Goal: Find specific page/section: Find specific page/section

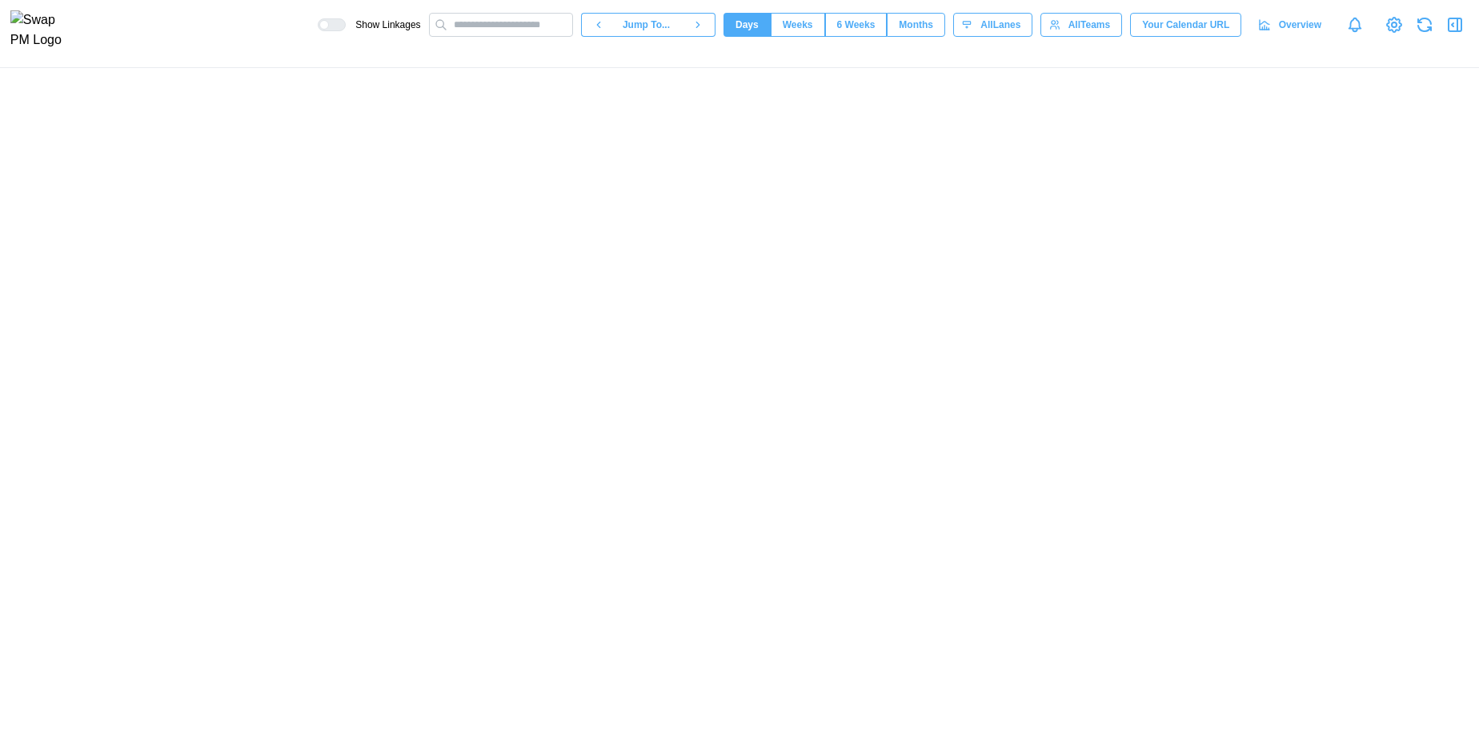
scroll to position [0, 15170]
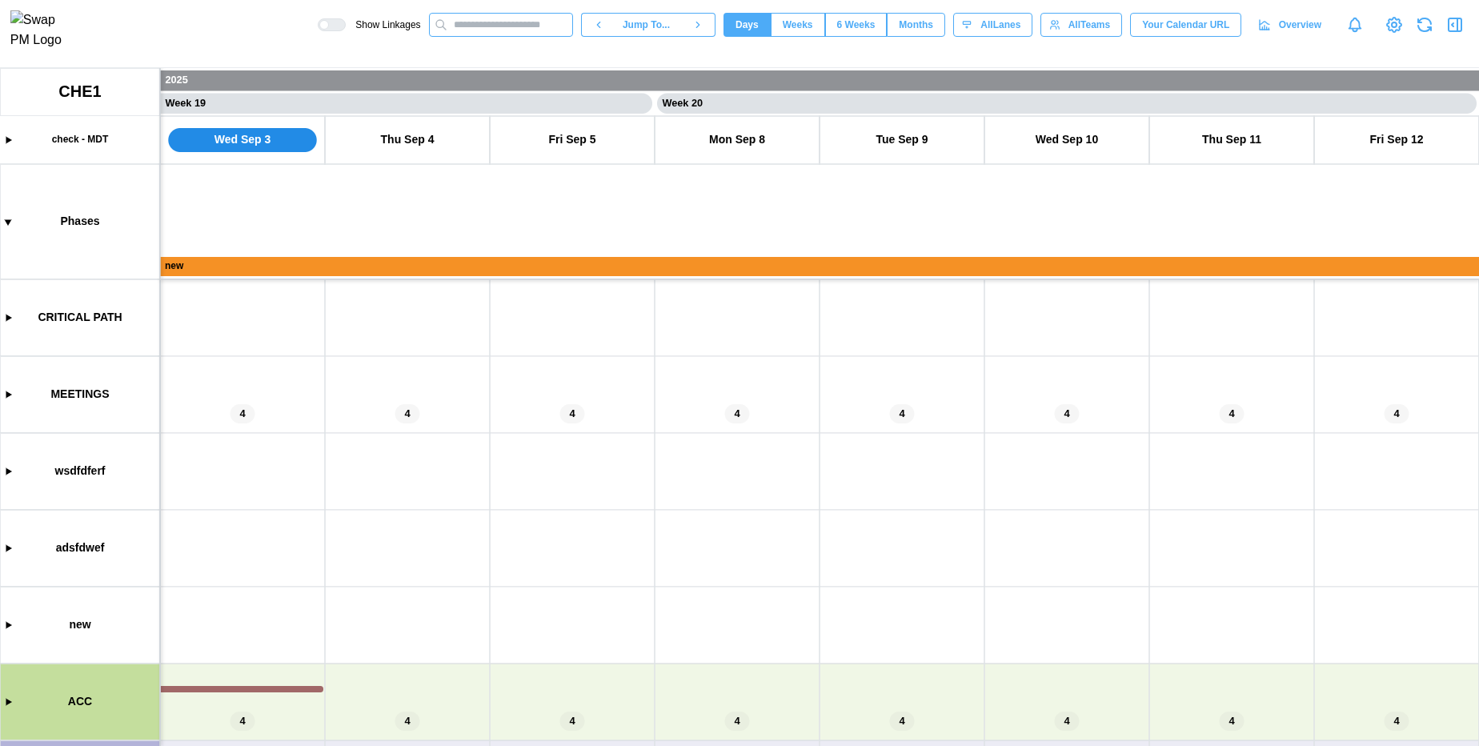
click at [492, 37] on input "text" at bounding box center [501, 25] width 144 height 24
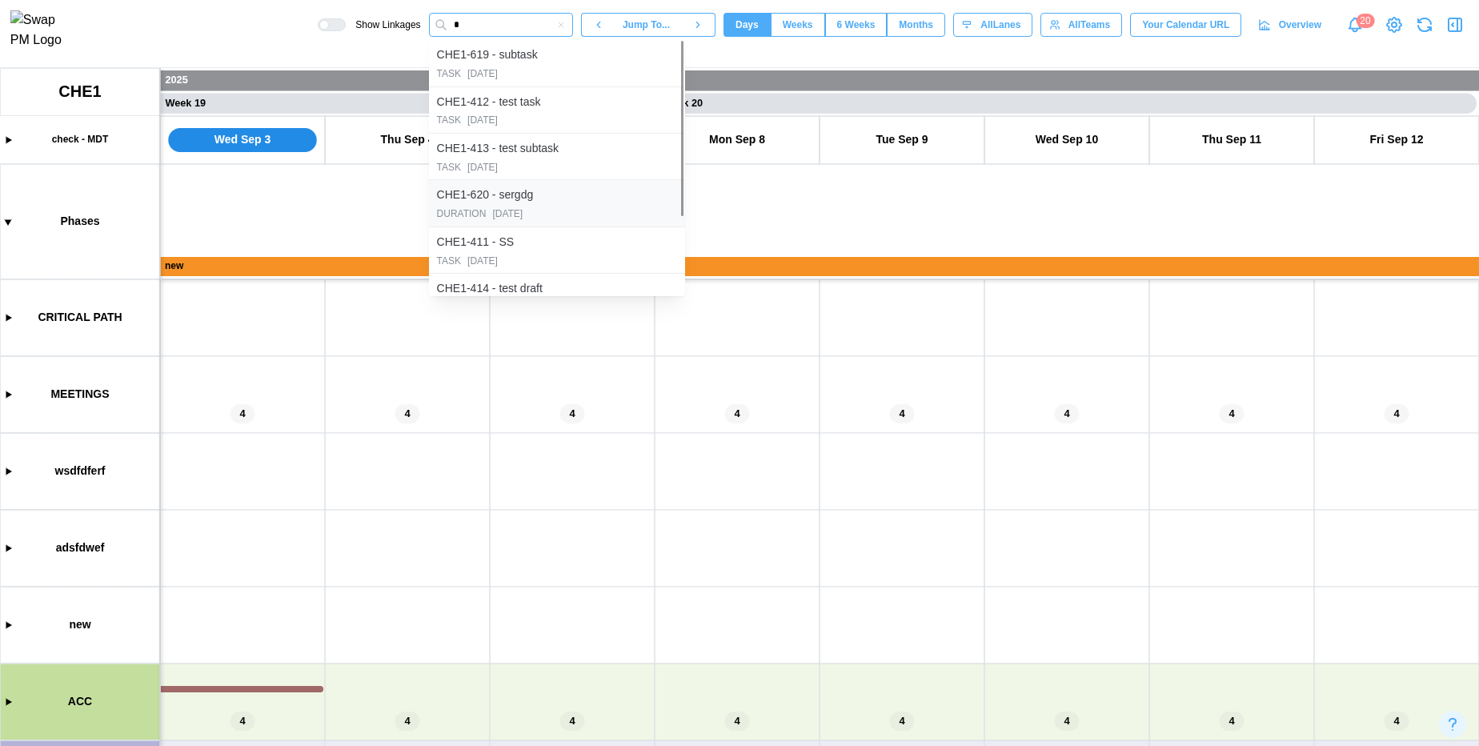
type input "*"
click at [564, 203] on div "CHE1-620 - sergdg" at bounding box center [557, 195] width 240 height 20
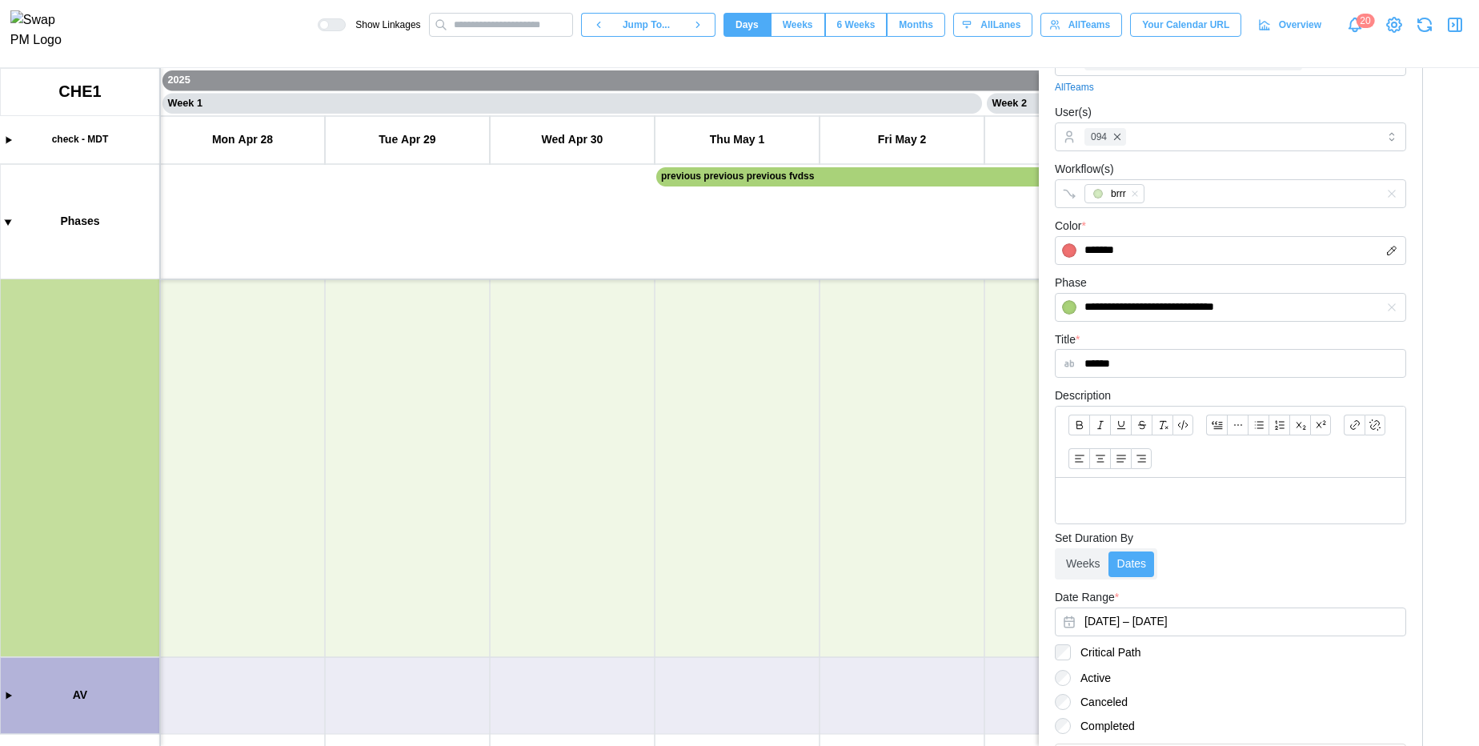
scroll to position [146, 0]
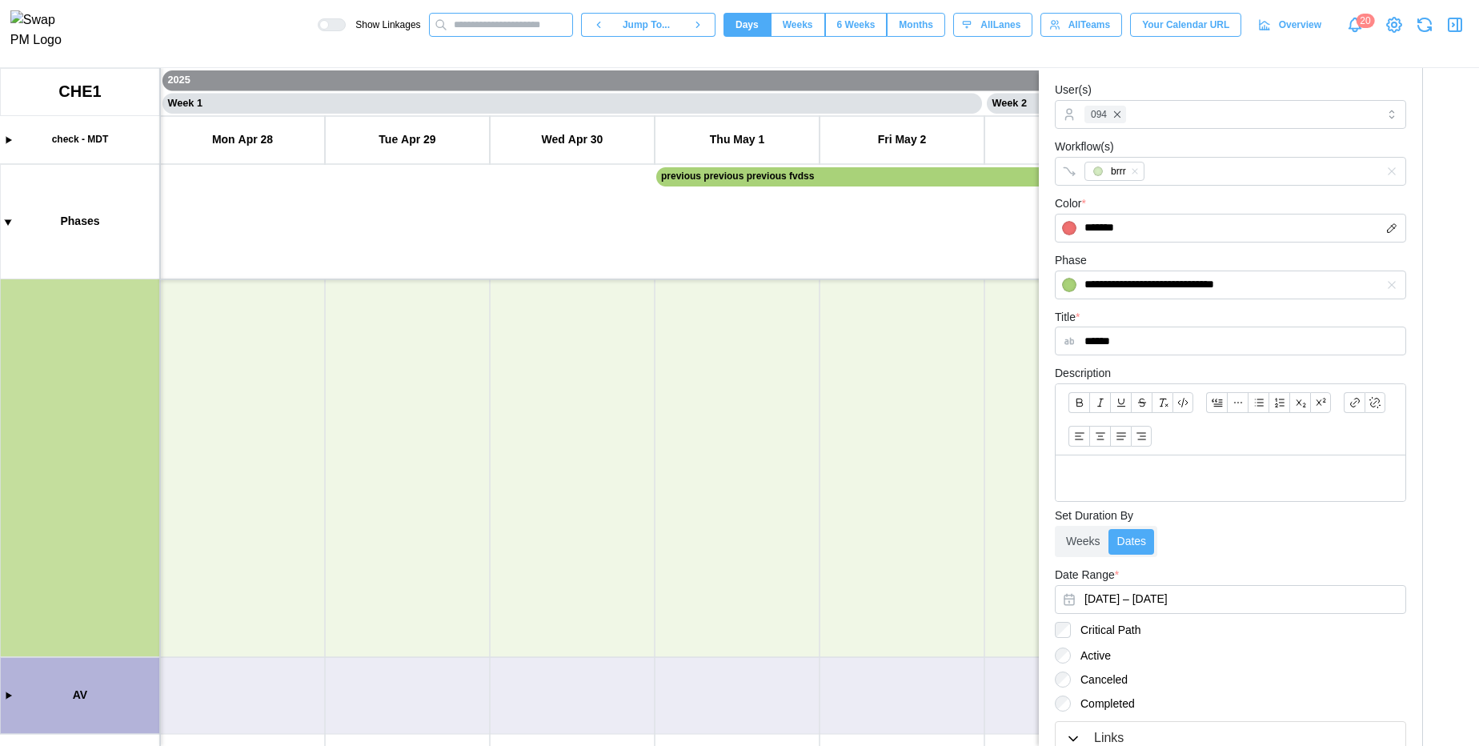
click at [495, 24] on input "text" at bounding box center [501, 25] width 144 height 24
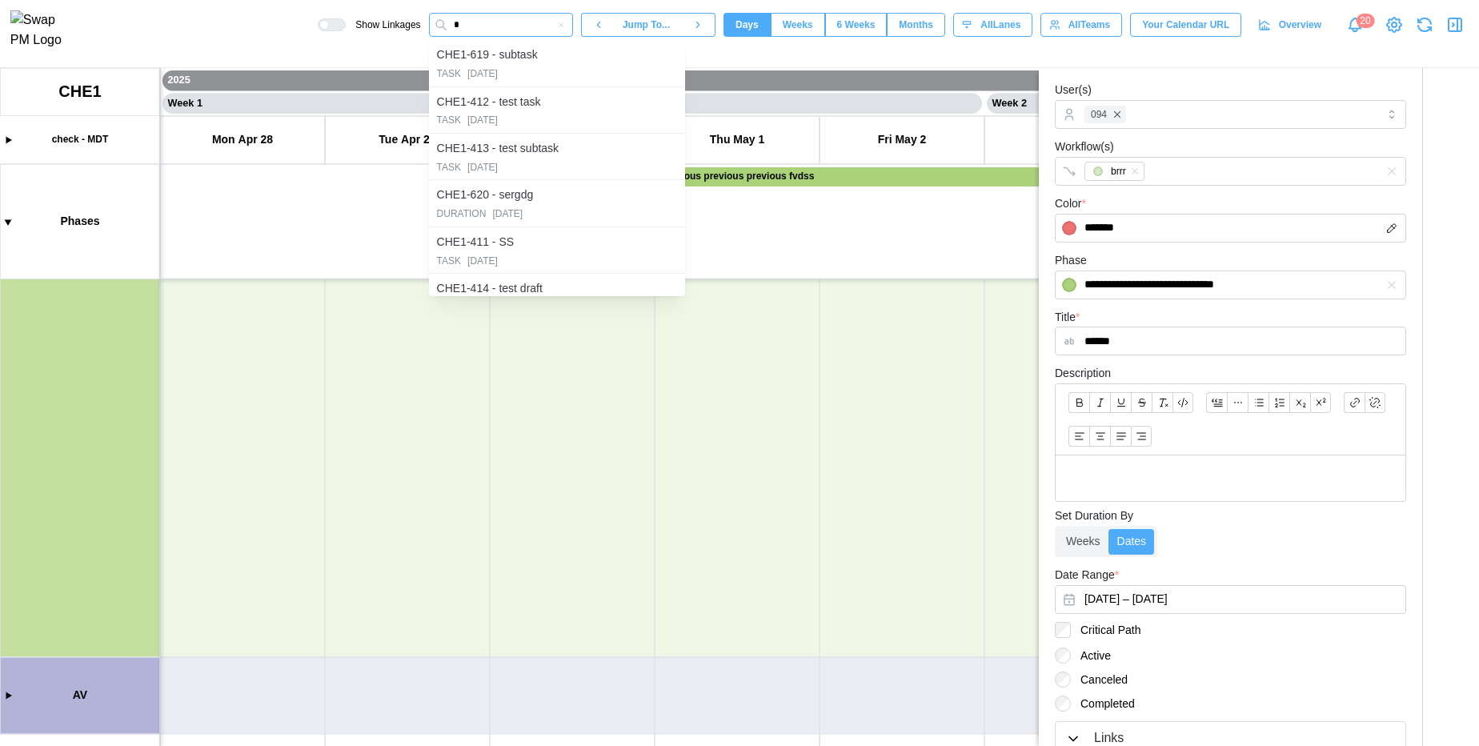
type input "*"
click at [556, 27] on icon "button" at bounding box center [561, 25] width 10 height 10
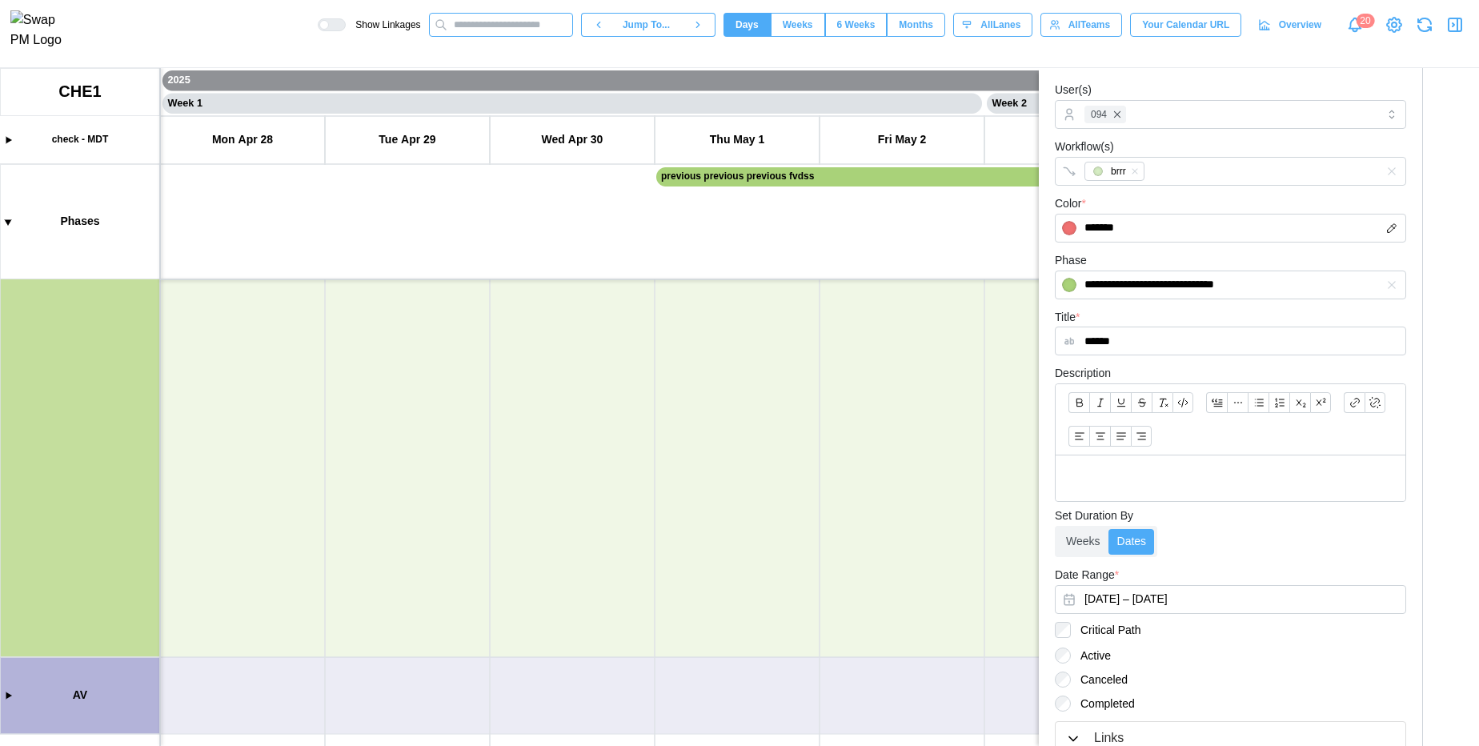
click at [501, 30] on input "text" at bounding box center [501, 25] width 144 height 24
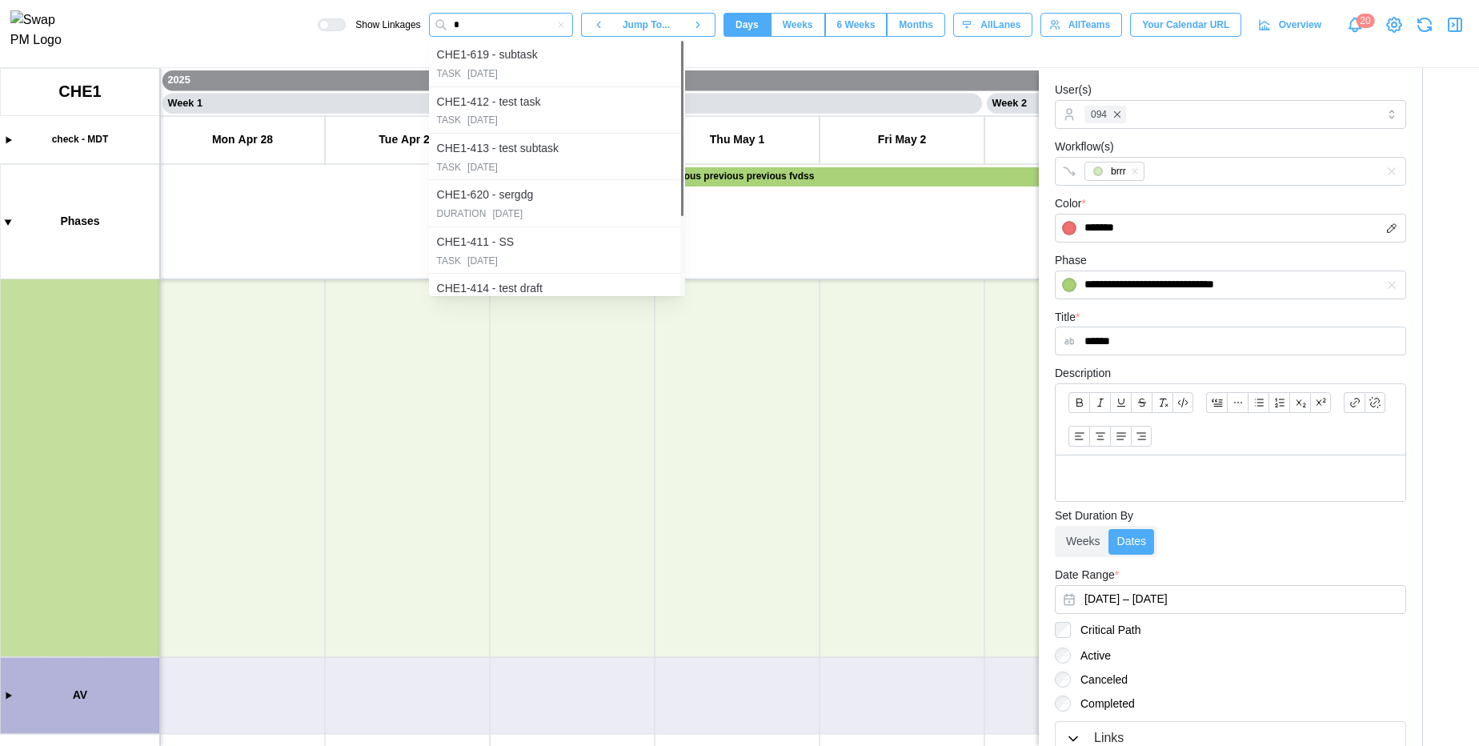
type input "*"
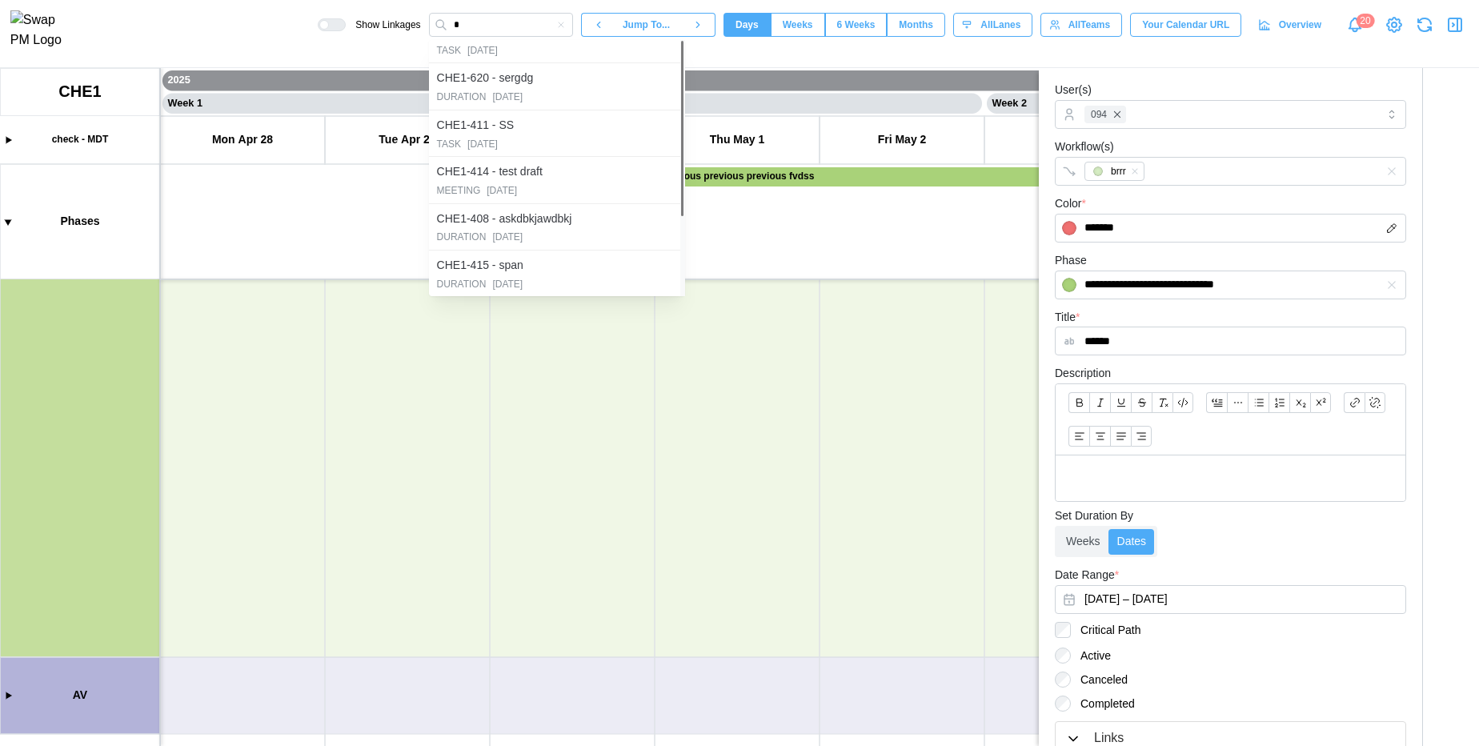
scroll to position [0, 0]
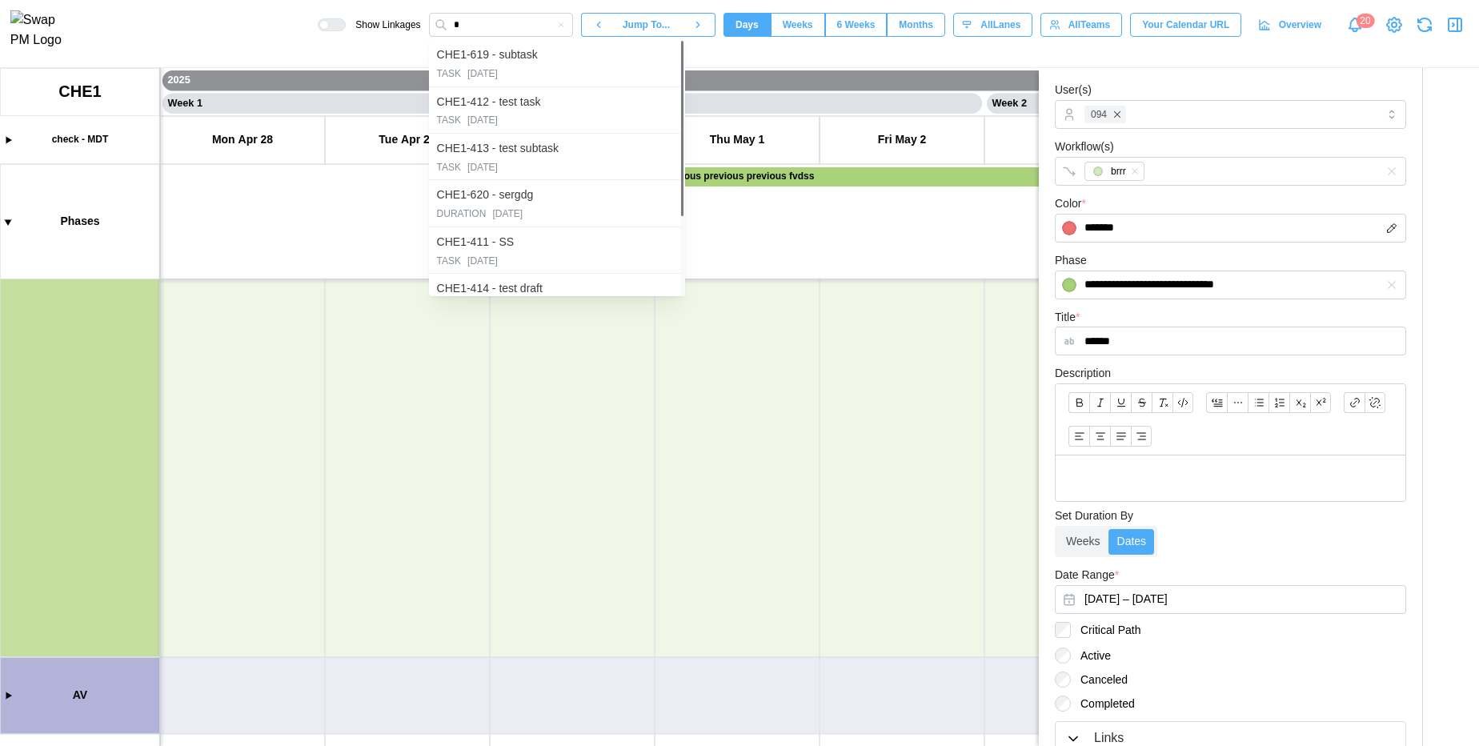
drag, startPoint x: 676, startPoint y: 202, endPoint x: 640, endPoint y: 87, distance: 120.0
click at [681, 87] on div at bounding box center [682, 128] width 3 height 174
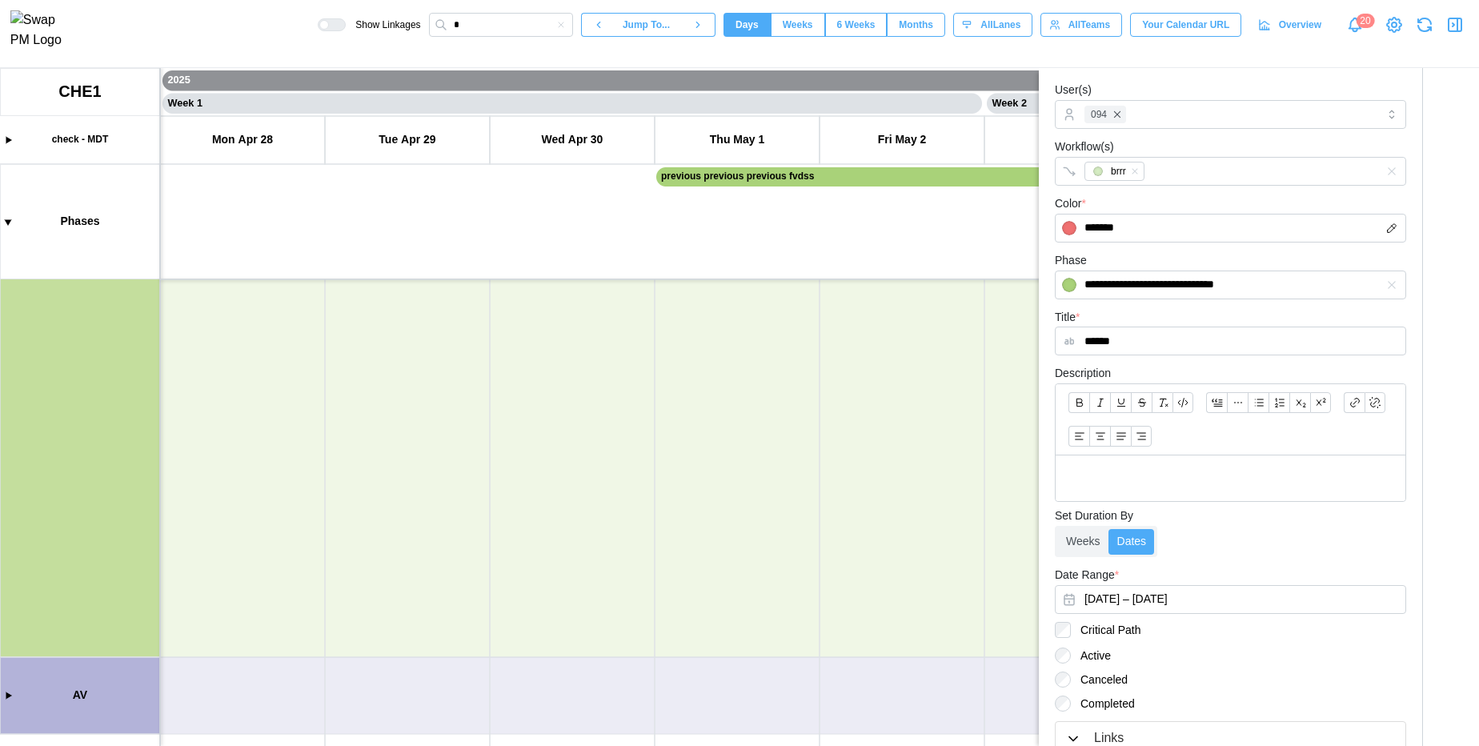
click at [1453, 34] on icon "button" at bounding box center [1455, 24] width 19 height 19
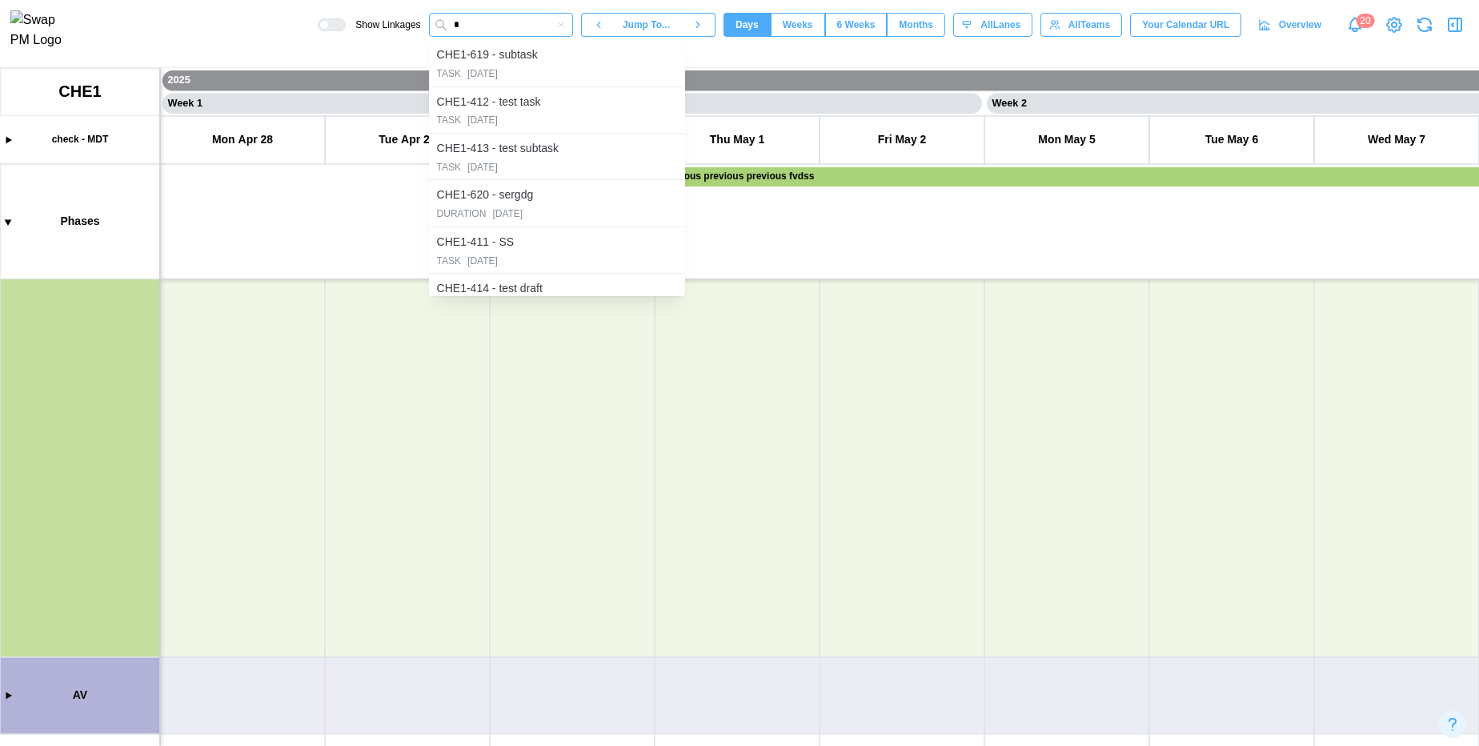
click at [474, 30] on input "*" at bounding box center [501, 25] width 144 height 24
click at [557, 26] on icon "button" at bounding box center [561, 25] width 10 height 10
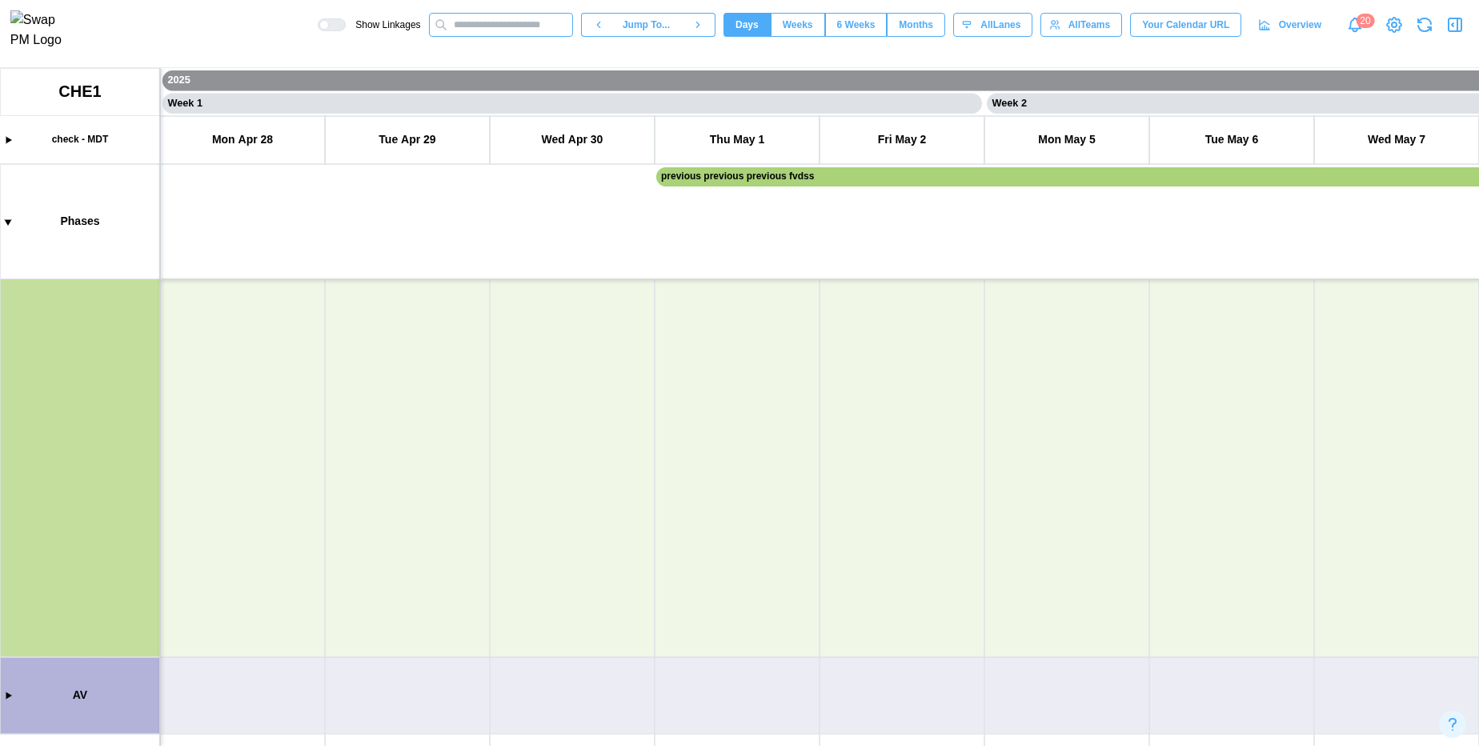
click at [479, 29] on input "text" at bounding box center [501, 25] width 144 height 24
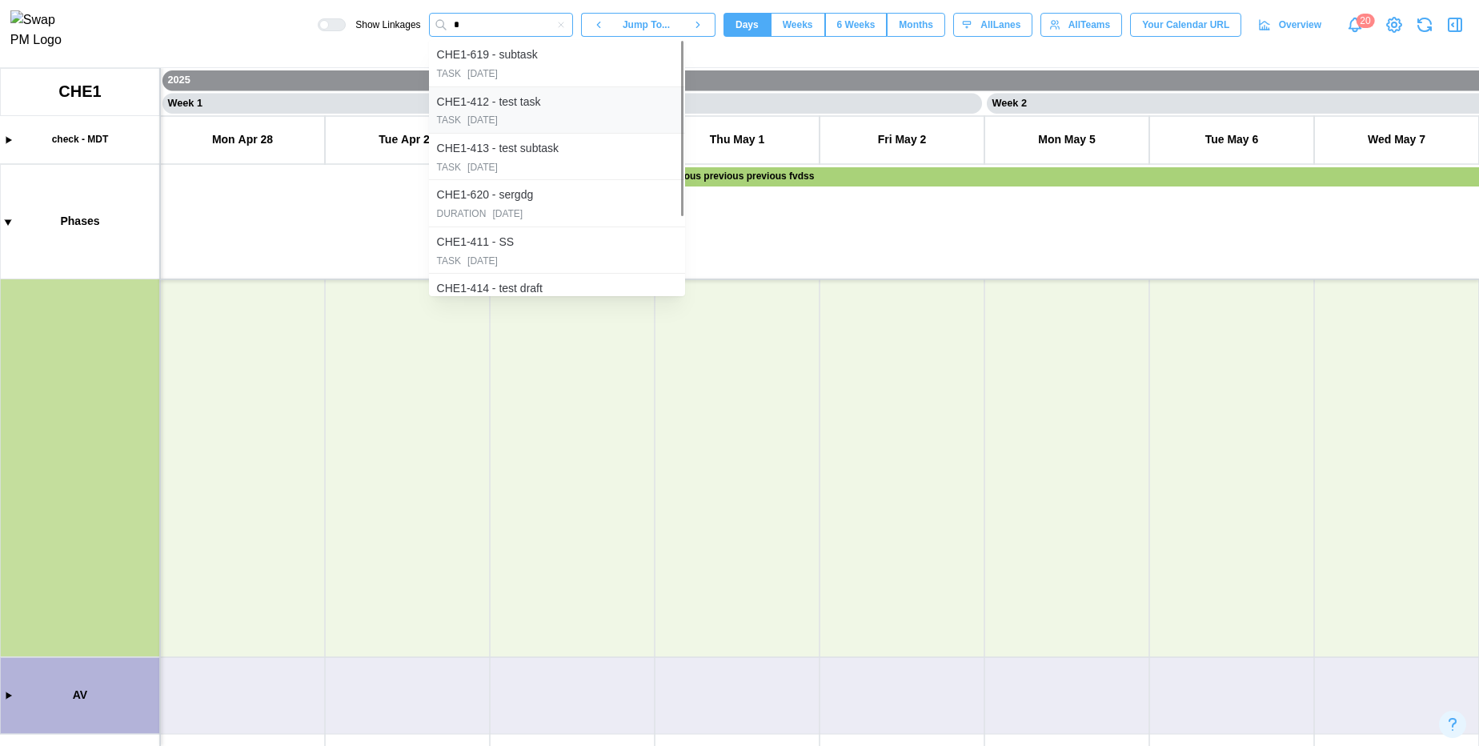
scroll to position [117, 0]
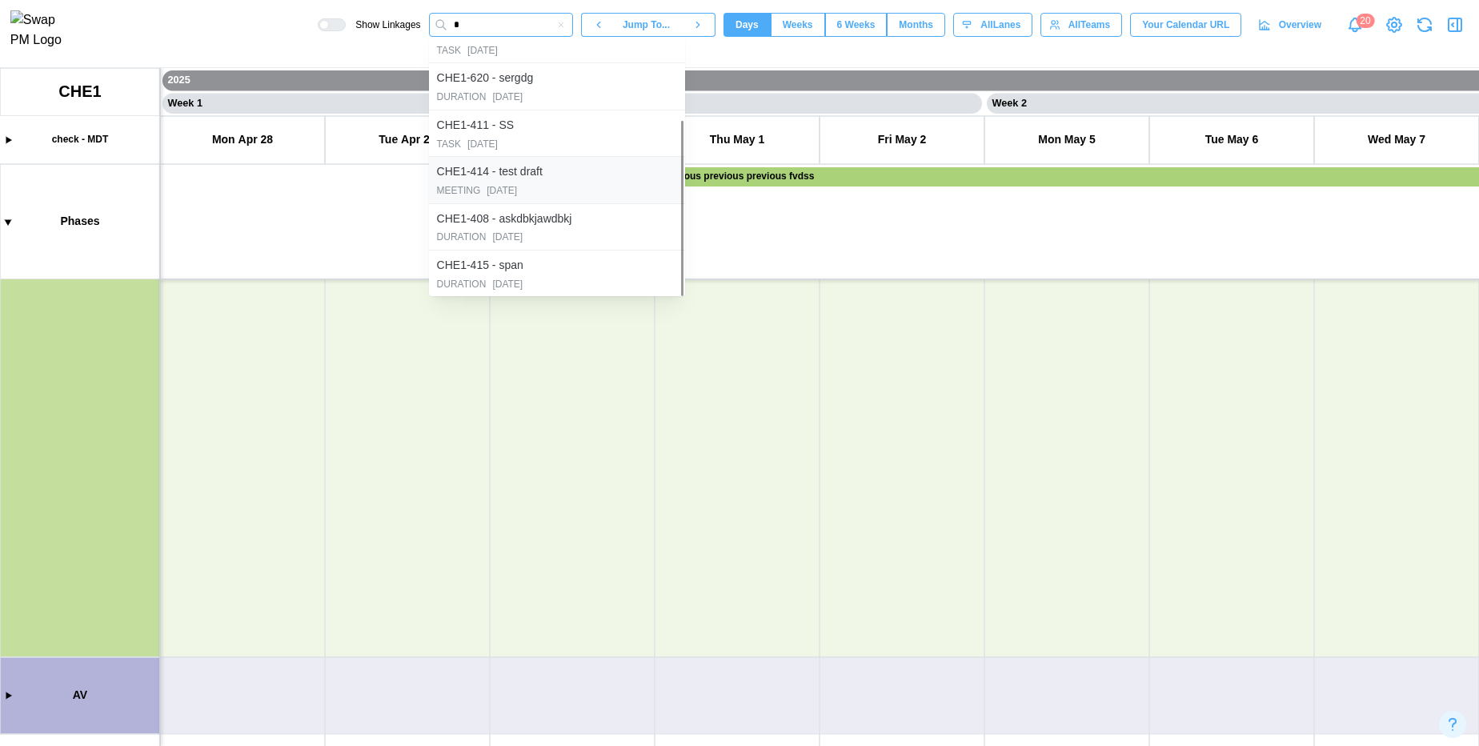
type input "*"
click at [480, 194] on div "MEETING [DATE]" at bounding box center [557, 190] width 240 height 15
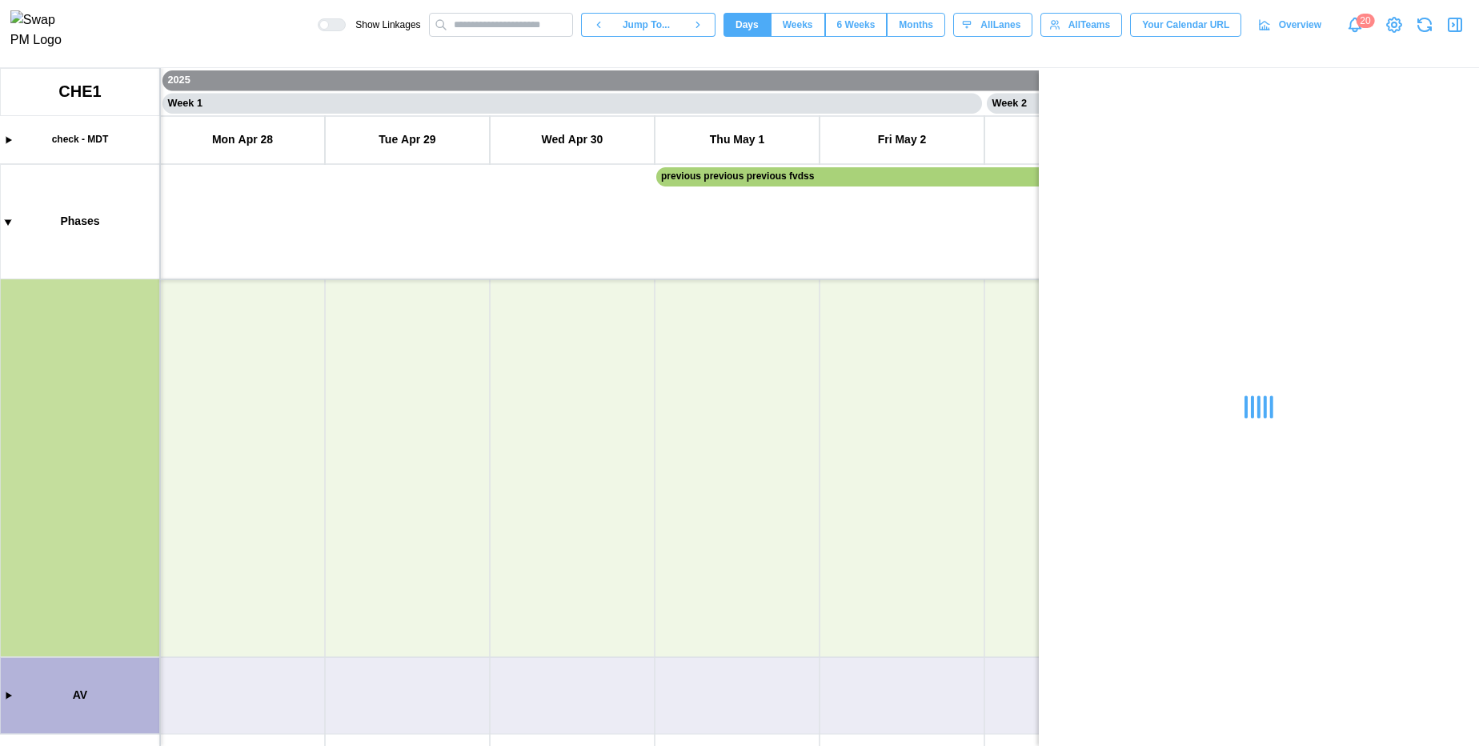
scroll to position [0, 15005]
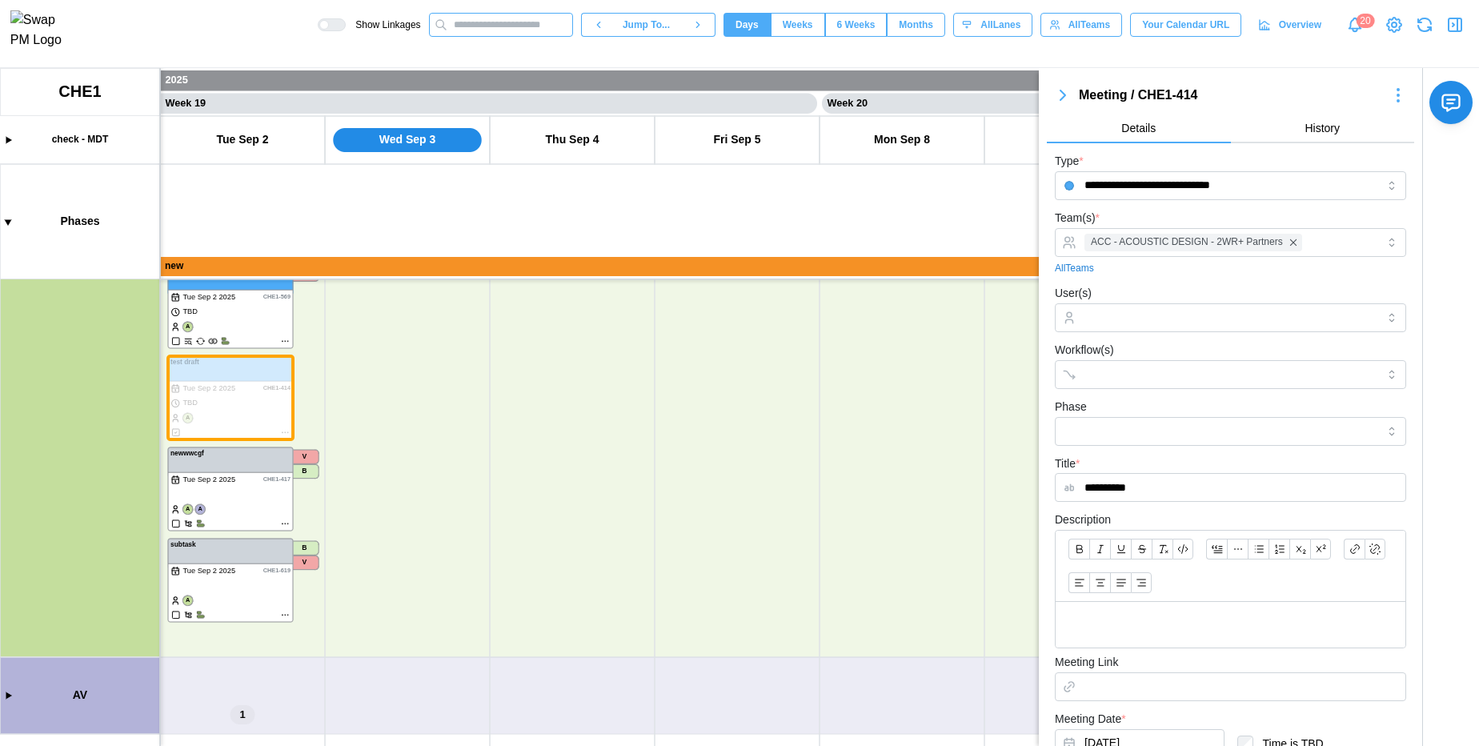
click at [479, 26] on input "text" at bounding box center [501, 25] width 144 height 24
click at [1455, 28] on icon "button" at bounding box center [1455, 24] width 19 height 19
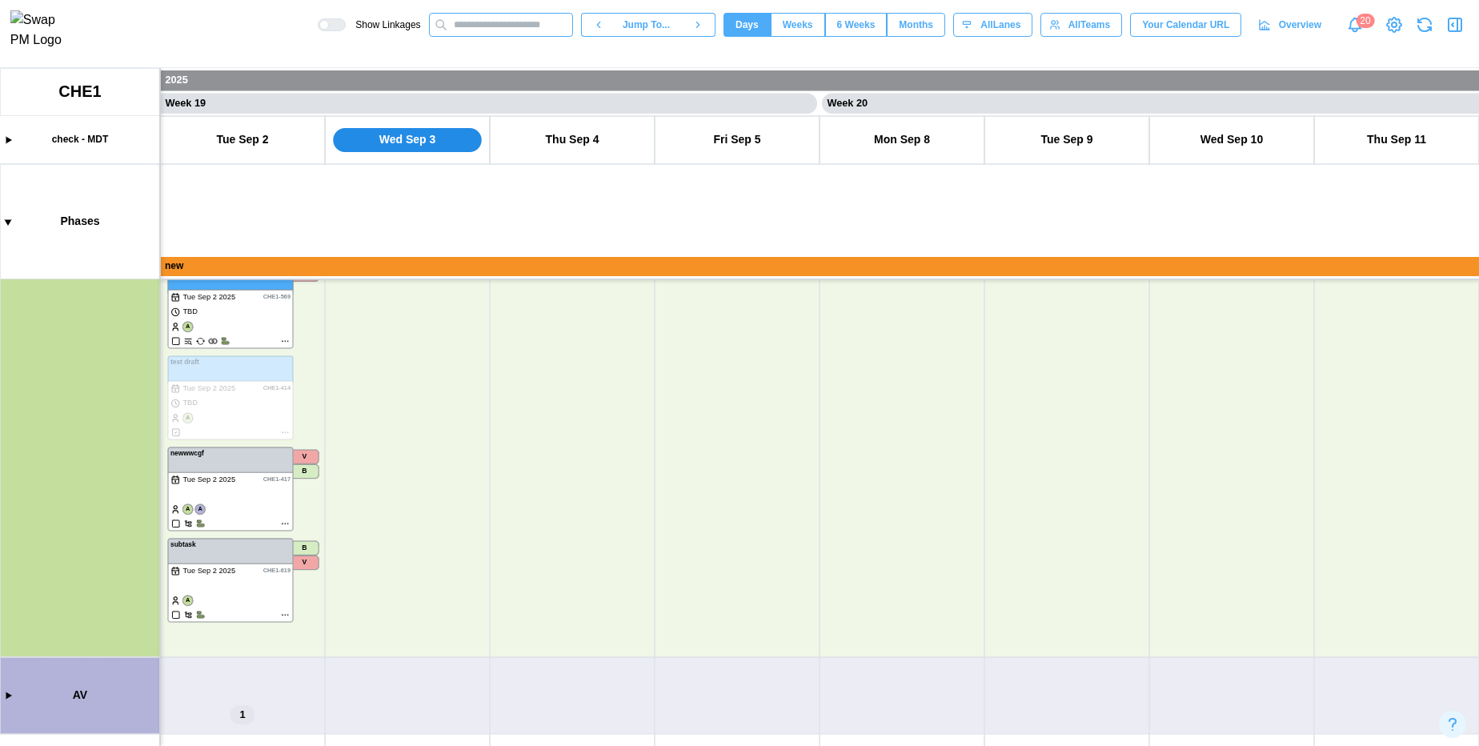
click at [477, 34] on input "text" at bounding box center [501, 25] width 144 height 24
type input "*"
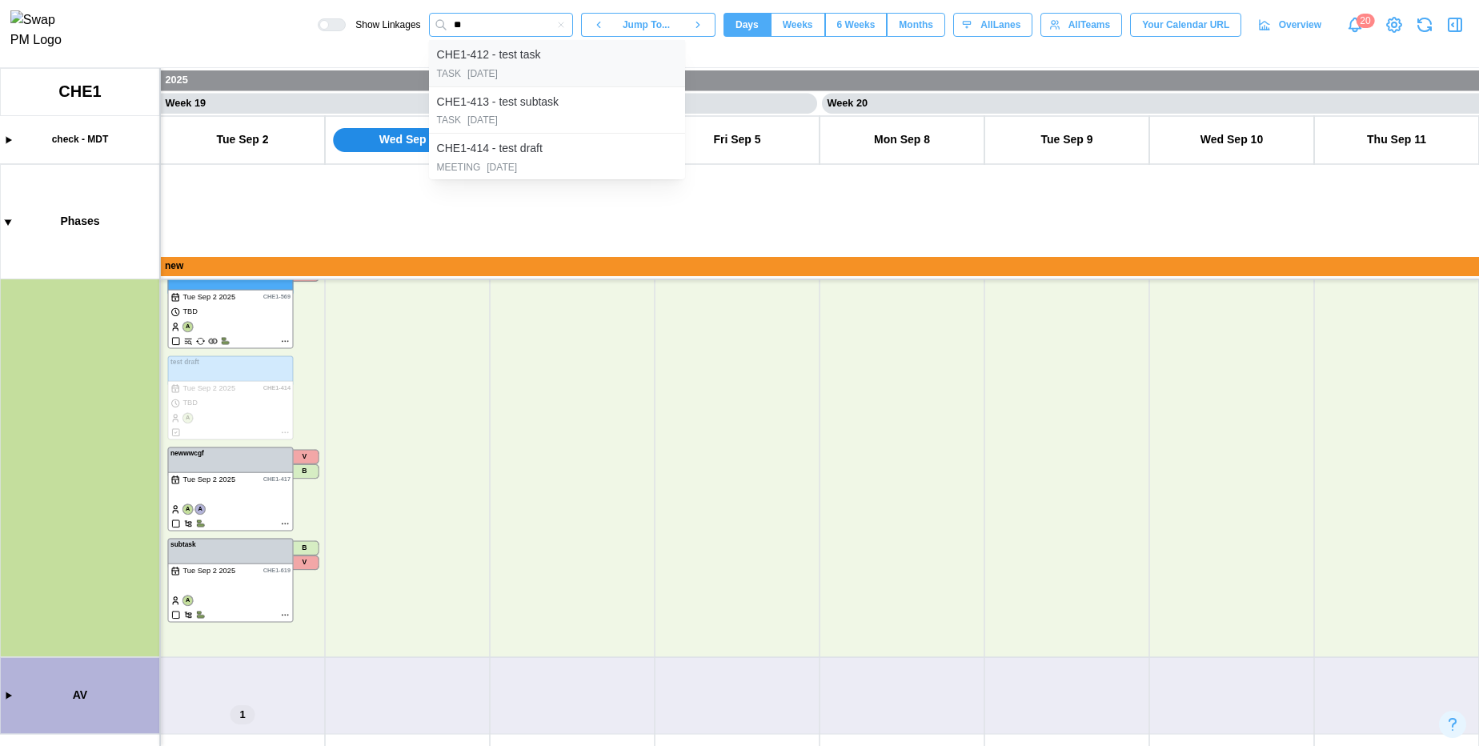
type input "**"
click at [497, 64] on div "CHE1-412 - test task" at bounding box center [489, 55] width 104 height 18
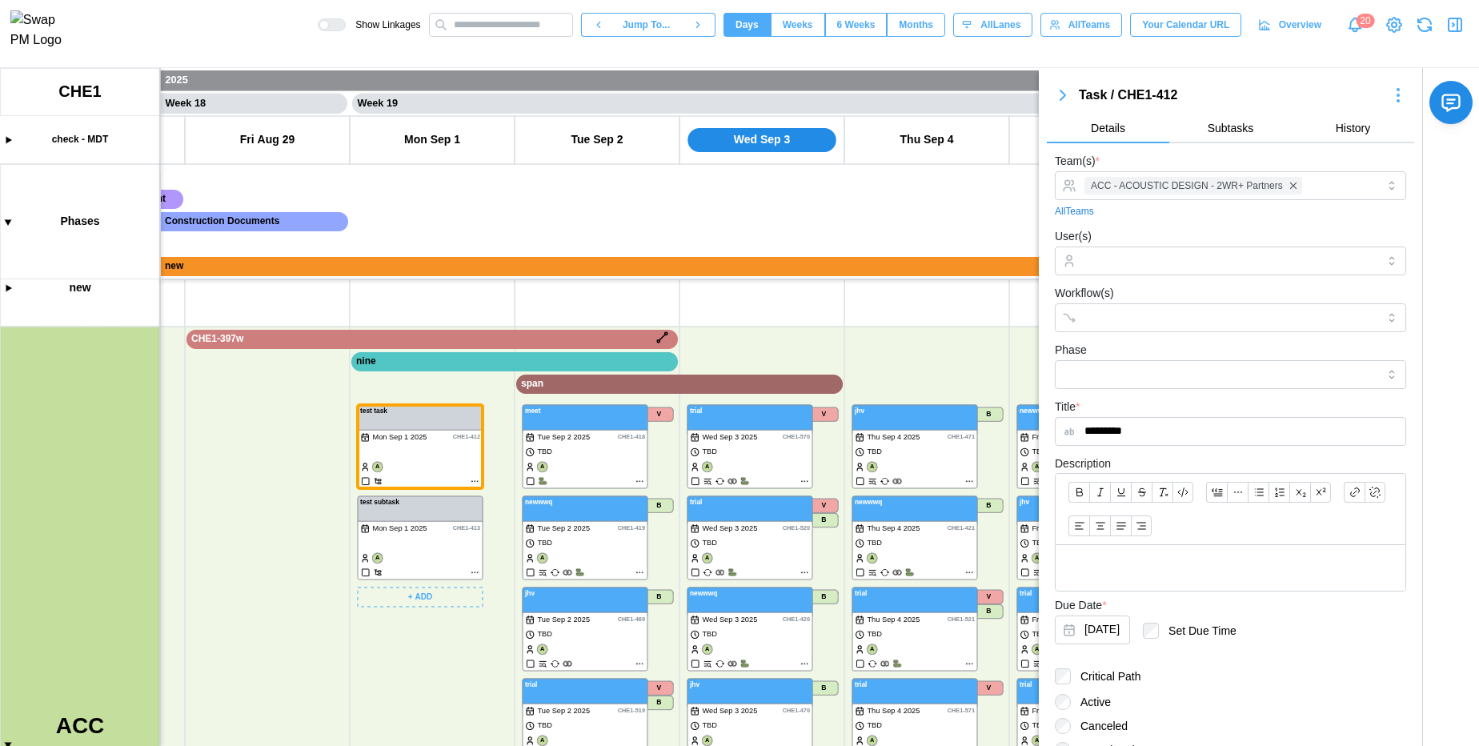
scroll to position [349, 0]
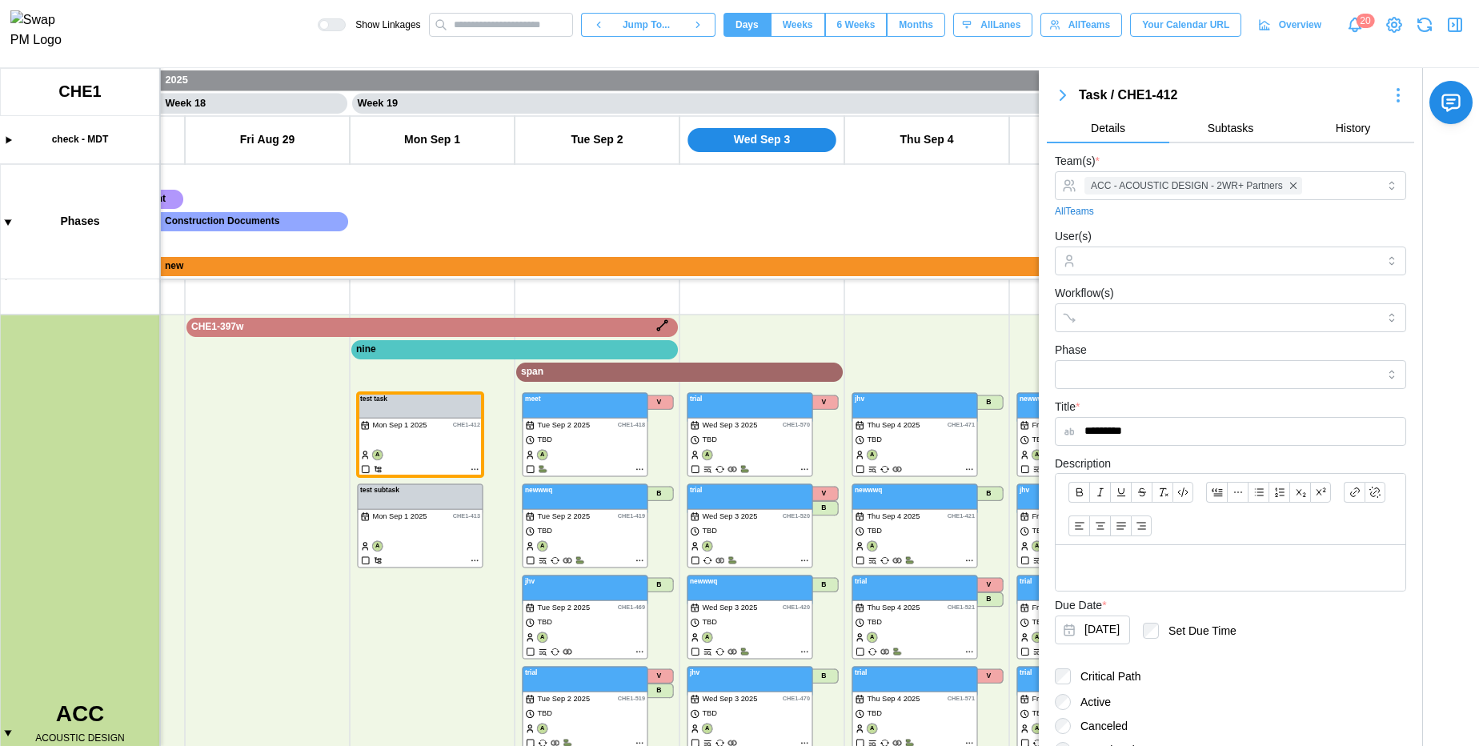
click at [9, 732] on canvas at bounding box center [739, 407] width 1479 height 678
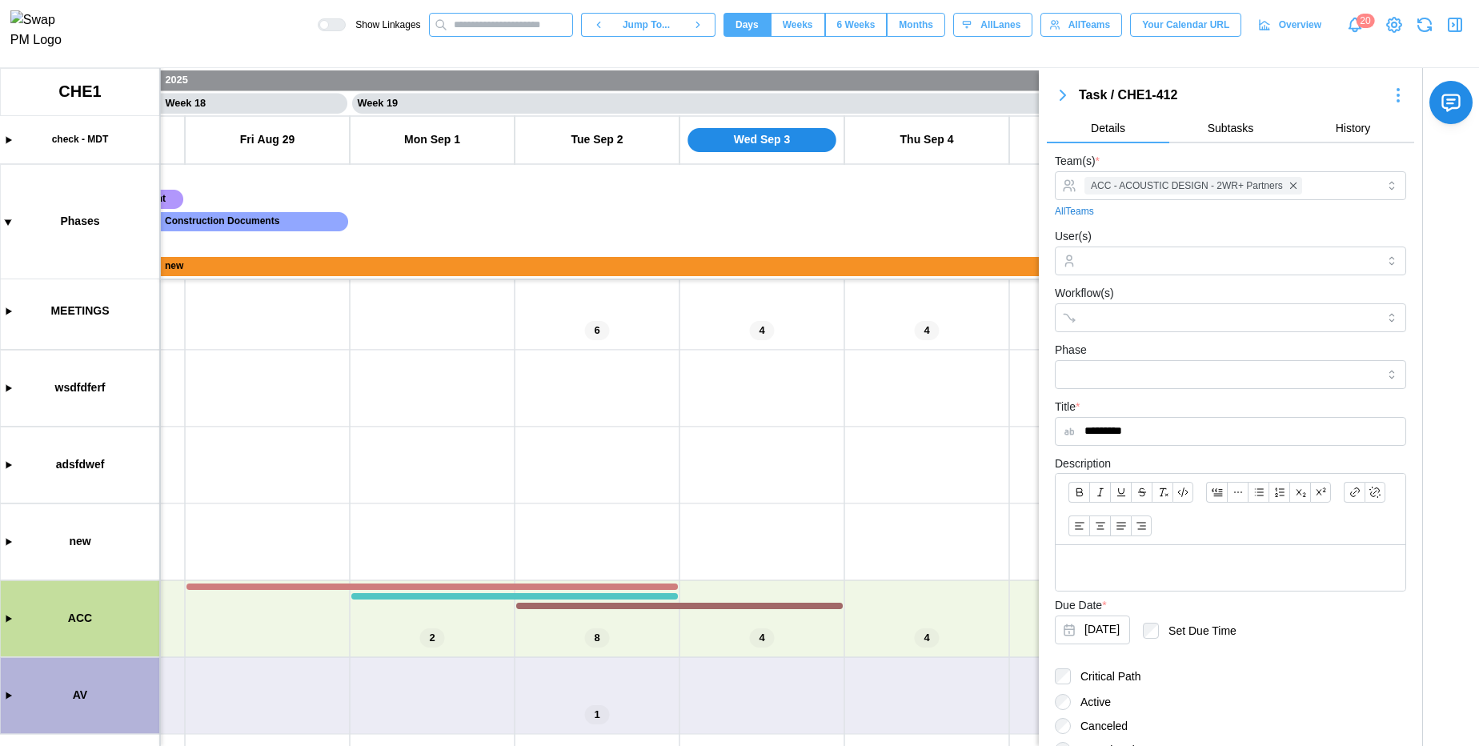
click at [496, 36] on input "text" at bounding box center [501, 25] width 144 height 24
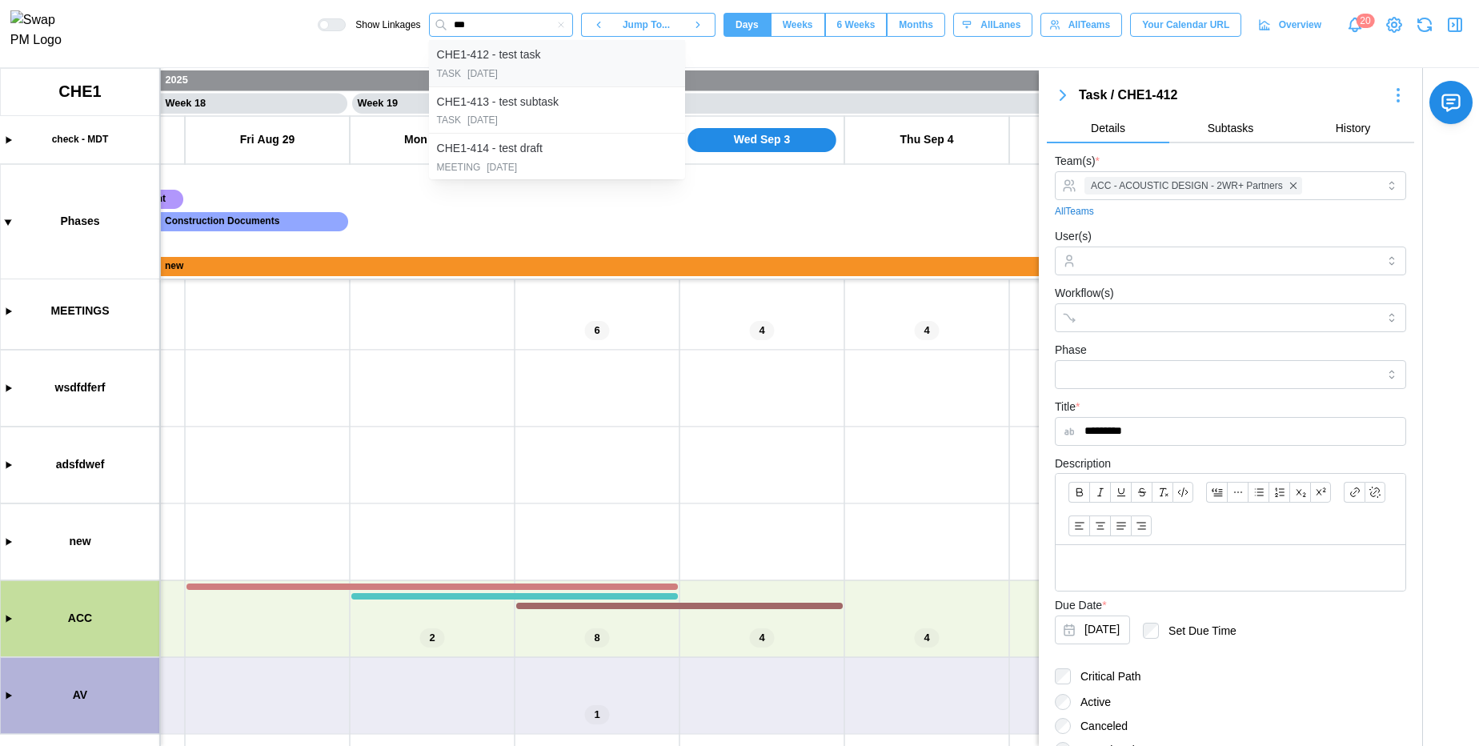
type input "***"
click at [495, 64] on div "CHE1-412 - test task" at bounding box center [489, 55] width 104 height 18
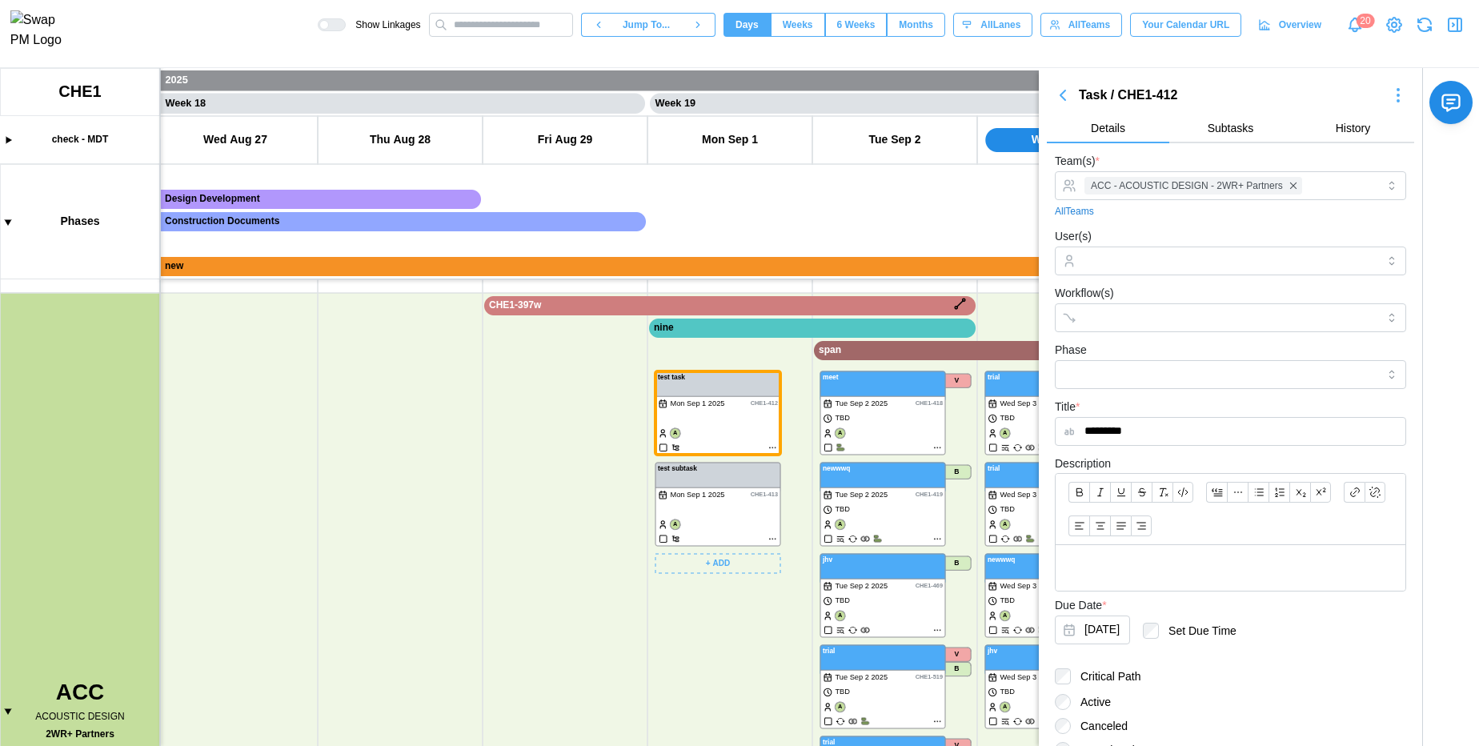
scroll to position [380, 0]
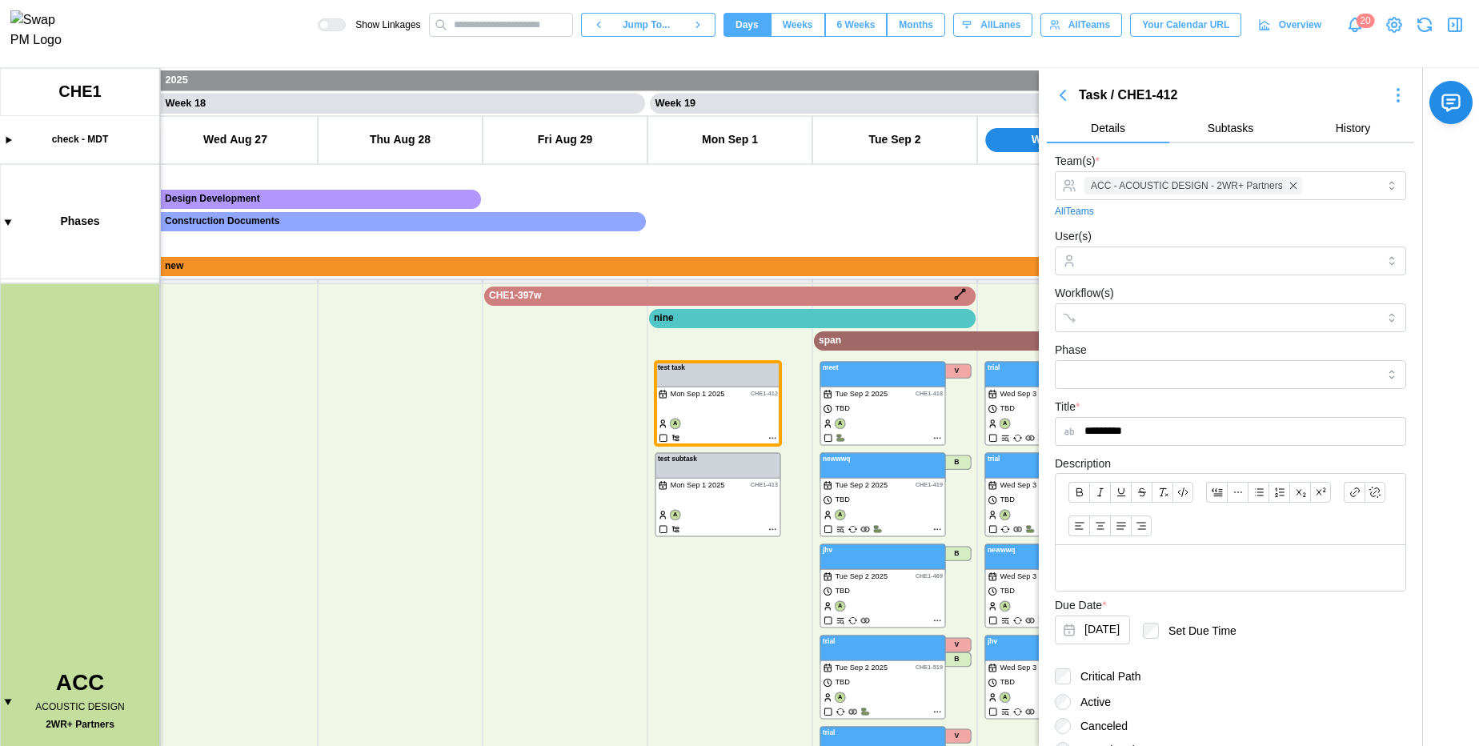
click at [1452, 27] on icon "button" at bounding box center [1455, 24] width 19 height 19
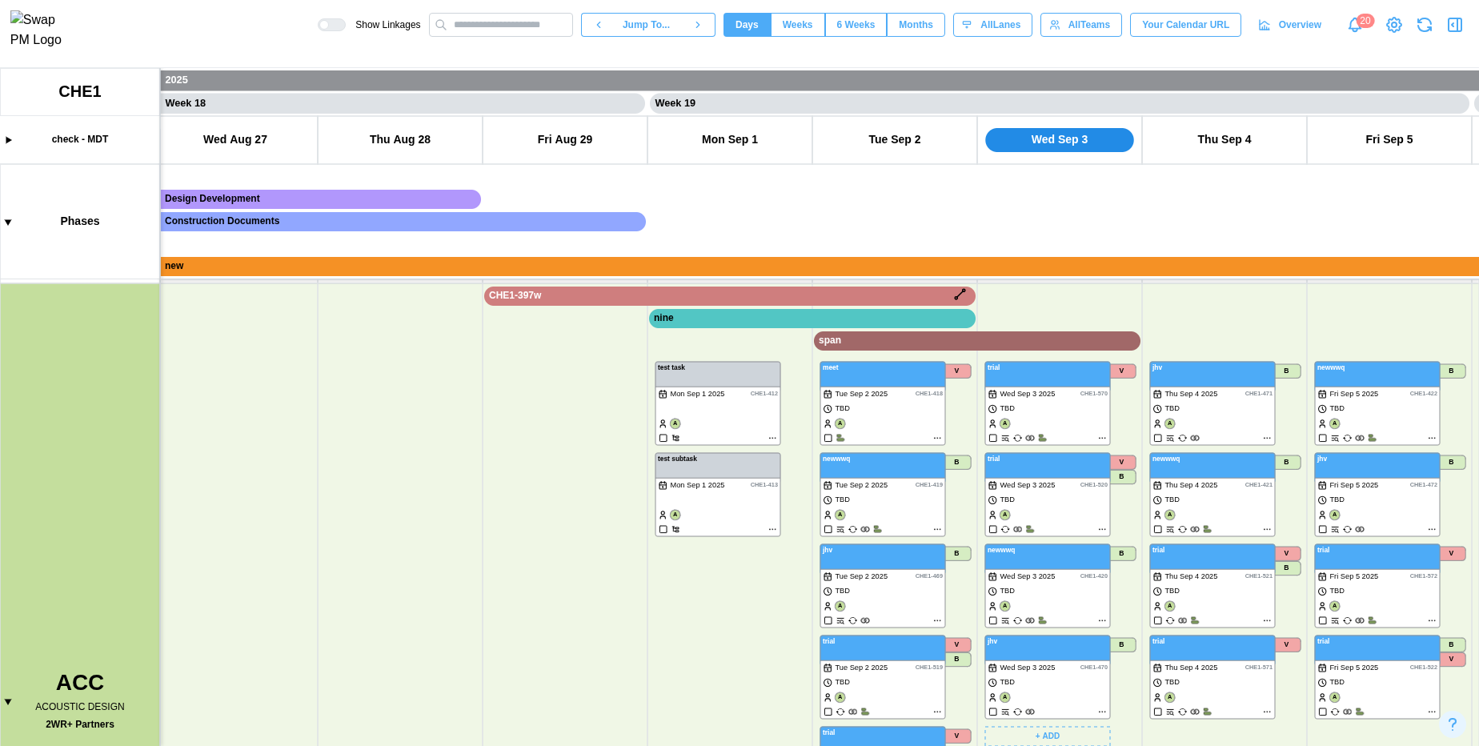
click at [548, 481] on canvas at bounding box center [739, 407] width 1479 height 678
